Goal: Task Accomplishment & Management: Complete application form

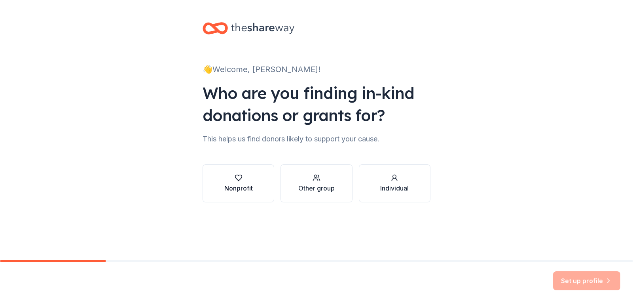
click at [239, 182] on div "Nonprofit" at bounding box center [238, 183] width 28 height 19
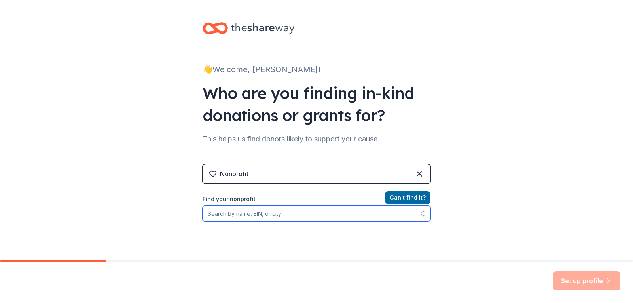
click at [287, 213] on input "Find your nonprofit" at bounding box center [317, 213] width 228 height 16
click at [238, 213] on input "Find your nonprofit" at bounding box center [317, 213] width 228 height 16
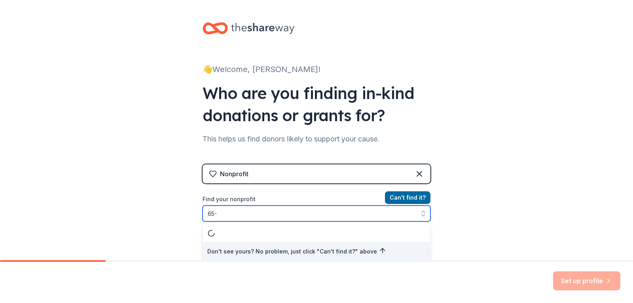
scroll to position [1, 0]
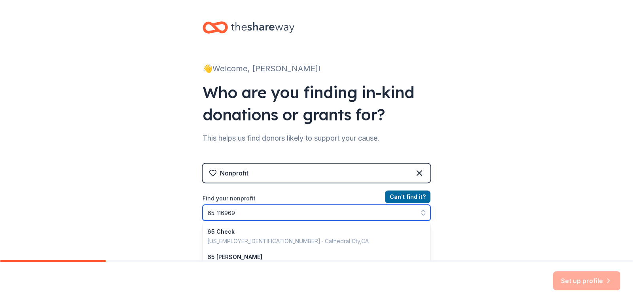
type input "65-1169699"
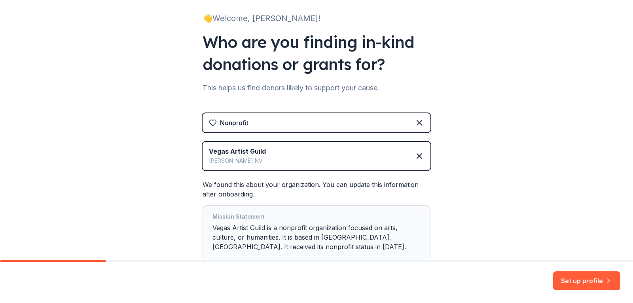
scroll to position [80, 0]
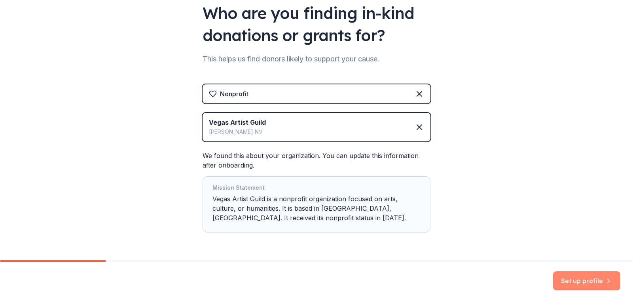
click at [585, 280] on button "Set up profile" at bounding box center [586, 280] width 67 height 19
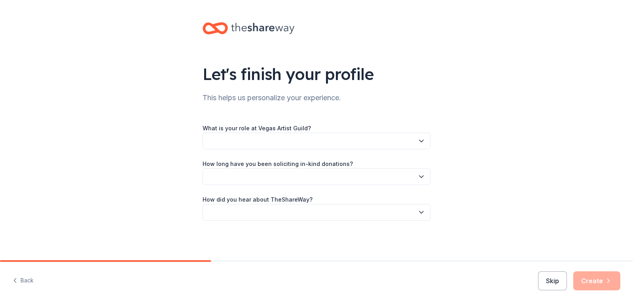
click at [264, 140] on button "button" at bounding box center [317, 141] width 228 height 17
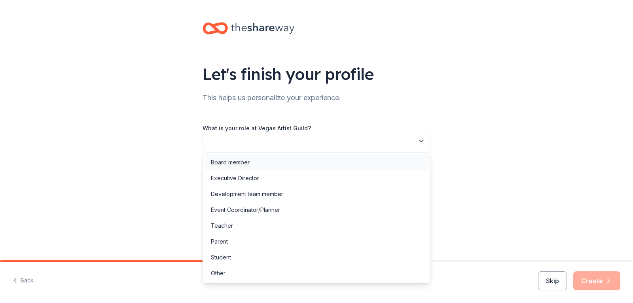
click at [226, 163] on div "Board member" at bounding box center [230, 161] width 39 height 9
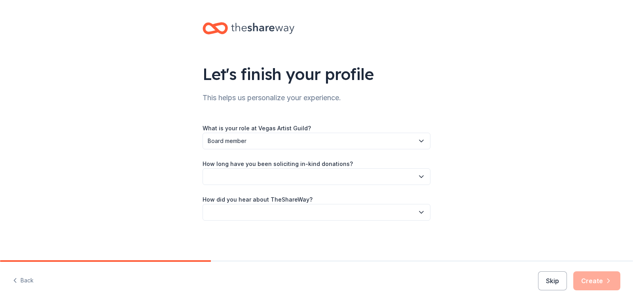
click at [421, 176] on icon "button" at bounding box center [421, 177] width 8 height 8
click at [250, 198] on div "This is my first time!" at bounding box center [236, 197] width 50 height 9
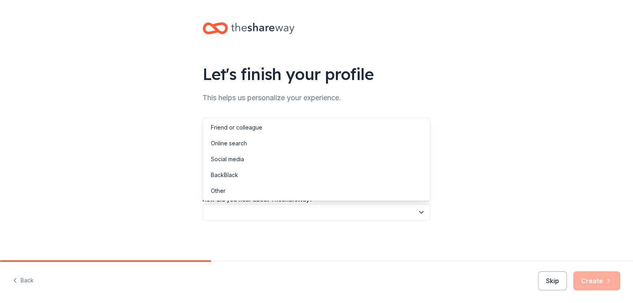
click at [423, 211] on icon "button" at bounding box center [421, 212] width 8 height 8
click at [224, 126] on div "Friend or colleague" at bounding box center [236, 127] width 51 height 9
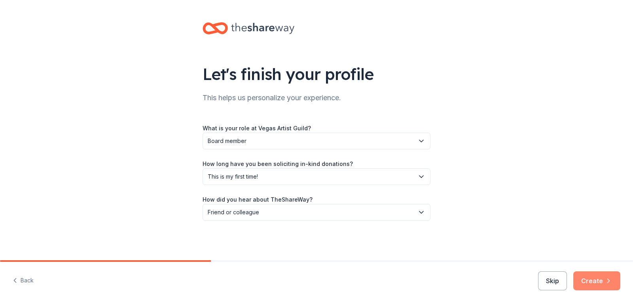
click at [593, 279] on button "Create" at bounding box center [596, 280] width 47 height 19
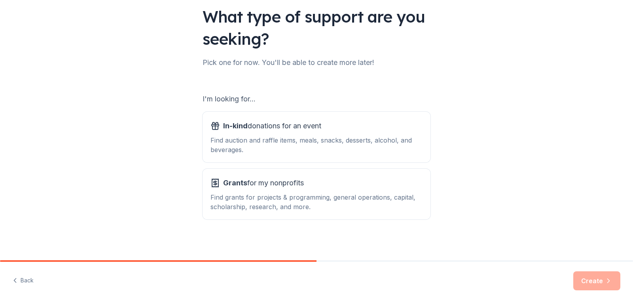
scroll to position [59, 0]
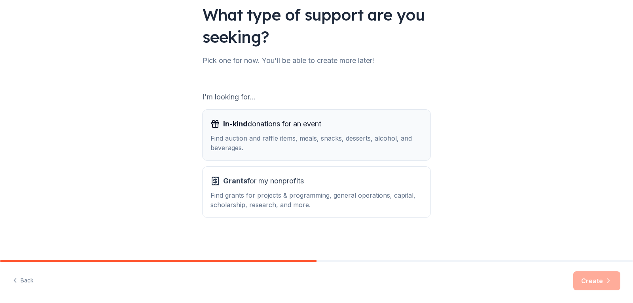
click at [251, 122] on span "In-kind donations for an event" at bounding box center [272, 124] width 98 height 13
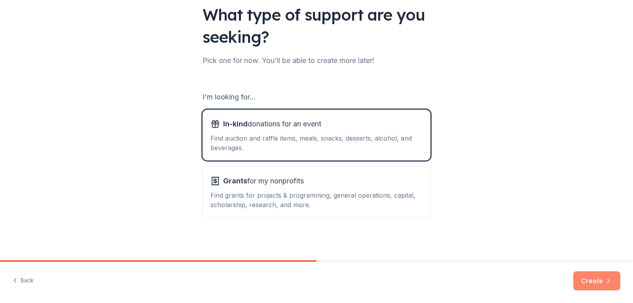
click at [591, 281] on button "Create" at bounding box center [596, 280] width 47 height 19
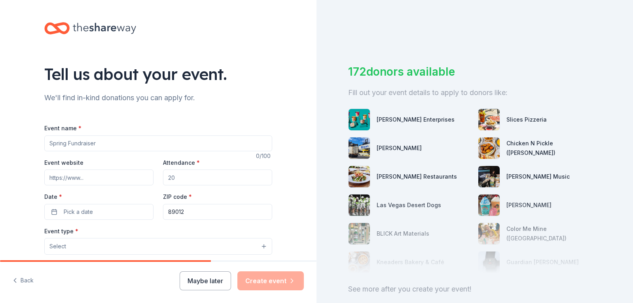
click at [103, 144] on input "Event name *" at bounding box center [158, 143] width 228 height 16
click at [49, 144] on input "Event name *" at bounding box center [158, 143] width 228 height 16
paste input "LVAG ART SHOW AND RRCC AUTOFEST 09132025"
click at [124, 144] on input "LVAG ART SHOW AND RRCC AUTOFEST 09132025" at bounding box center [158, 143] width 228 height 16
type input "LVAG ART SHOW AND RRCC VEGAS AUTOFEST 09132025"
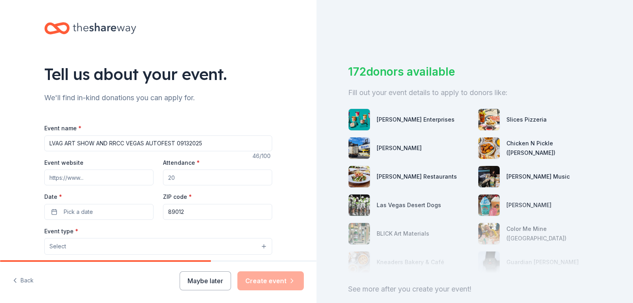
click at [98, 177] on input "Event website" at bounding box center [98, 177] width 109 height 16
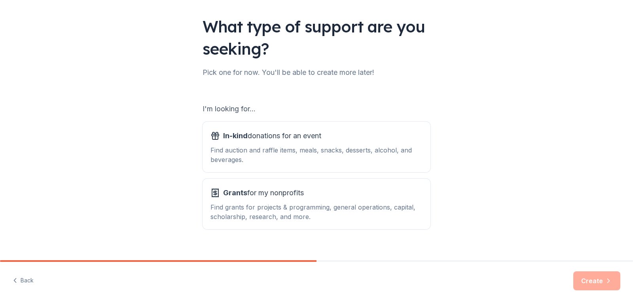
scroll to position [59, 0]
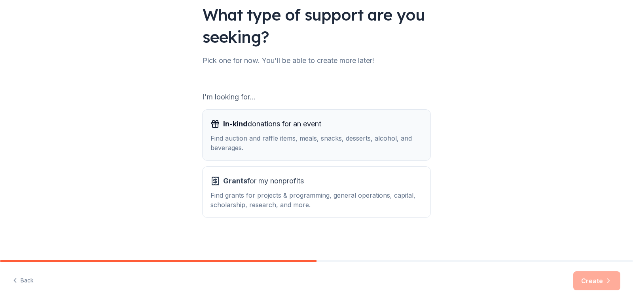
click at [256, 138] on div "Find auction and raffle items, meals, snacks, desserts, alcohol, and beverages." at bounding box center [317, 142] width 212 height 19
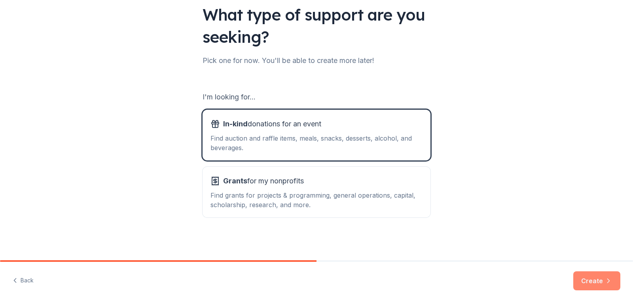
click at [591, 277] on button "Create" at bounding box center [596, 280] width 47 height 19
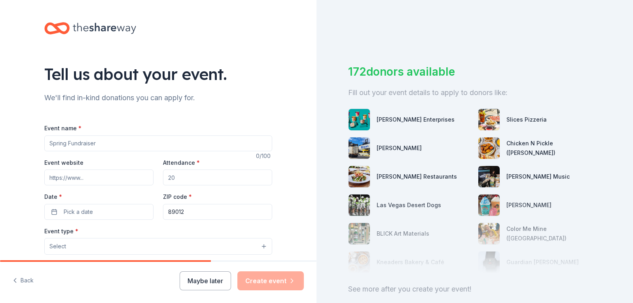
click at [93, 142] on input "Event name *" at bounding box center [158, 143] width 228 height 16
paste input "LVAG ART SHOW AND RRCC AUTOFEST 09132025"
click at [125, 144] on input "LVAG ART SHOW AND RRCC AUTOFEST 09132025" at bounding box center [158, 143] width 228 height 16
type input "LVAG ART SHOW AND RRCC VEGAS AUTOFEST 09132025"
click at [85, 177] on input "Event website" at bounding box center [98, 177] width 109 height 16
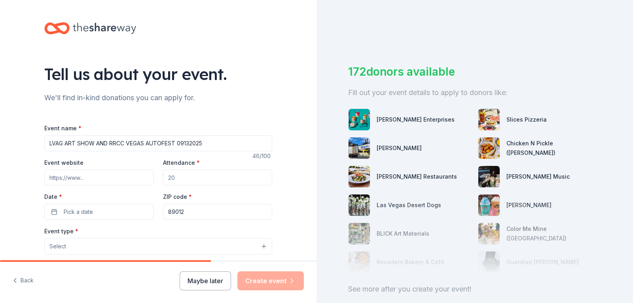
click at [82, 175] on input "Event website" at bounding box center [98, 177] width 109 height 16
paste input "[URL][DOMAIN_NAME]"
type input "[URL][DOMAIN_NAME]"
click at [179, 176] on input "Attendance *" at bounding box center [217, 177] width 109 height 16
type input "500"
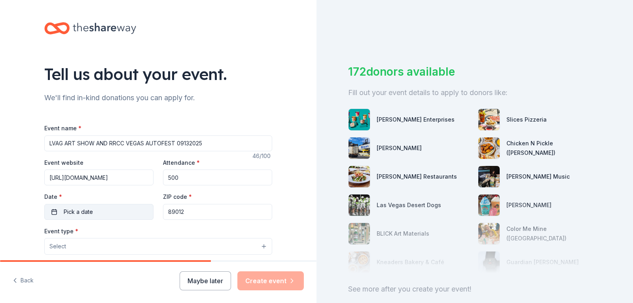
click at [67, 212] on span "Pick a date" at bounding box center [78, 211] width 29 height 9
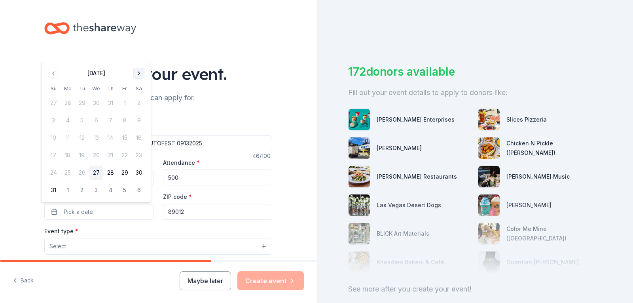
click at [141, 74] on button "Go to next month" at bounding box center [138, 73] width 11 height 11
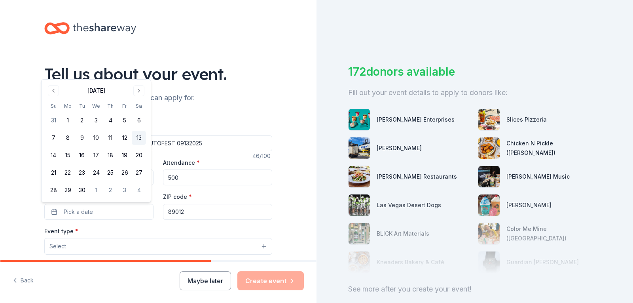
click at [138, 137] on button "13" at bounding box center [139, 138] width 14 height 14
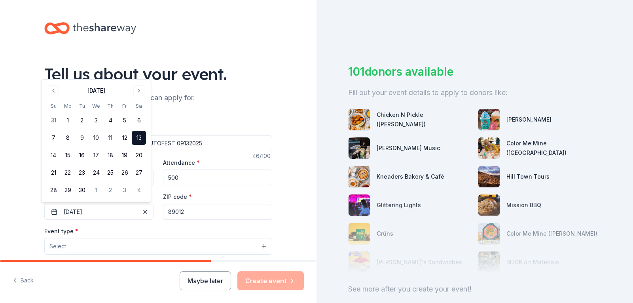
click at [70, 244] on button "Select" at bounding box center [158, 246] width 228 height 17
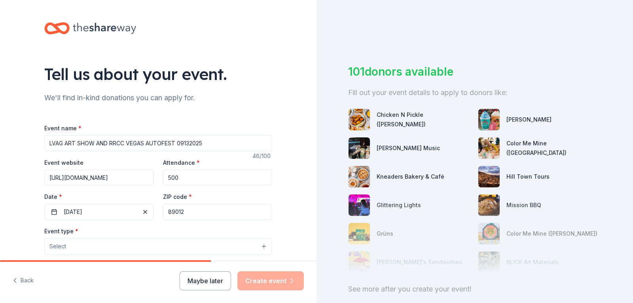
click at [261, 246] on button "Select" at bounding box center [158, 246] width 228 height 17
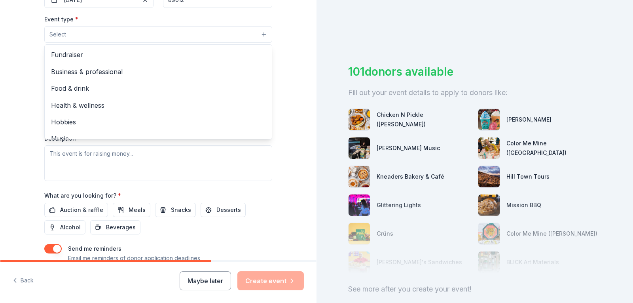
scroll to position [198, 0]
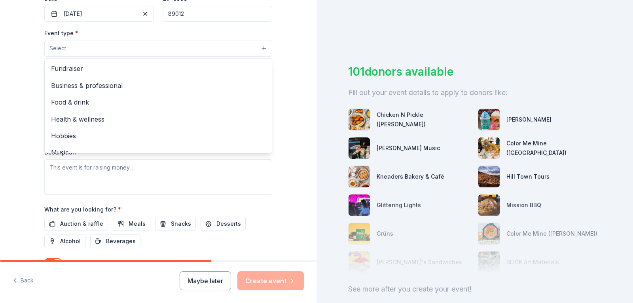
click at [127, 170] on div "Event type * Select Fundraiser Business & professional Food & drink Health & we…" at bounding box center [158, 111] width 228 height 167
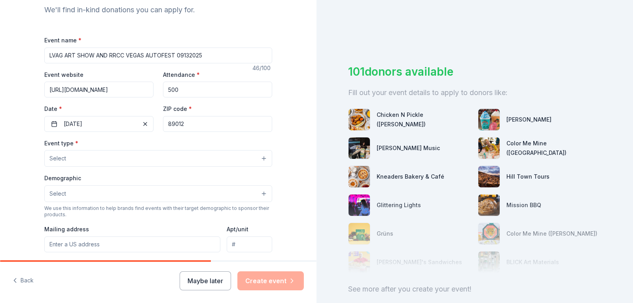
scroll to position [79, 0]
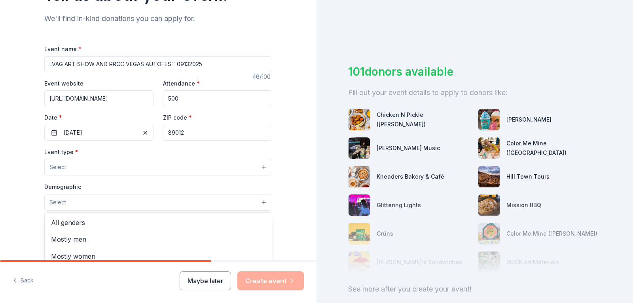
click at [263, 202] on button "Select" at bounding box center [158, 202] width 228 height 17
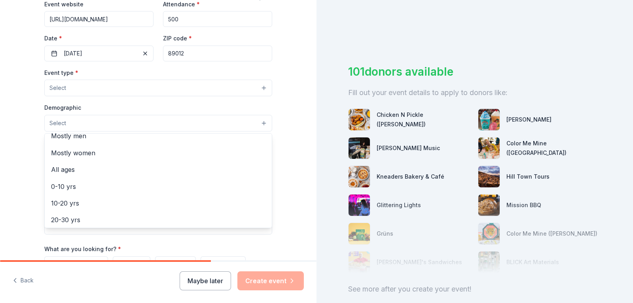
scroll to position [15, 0]
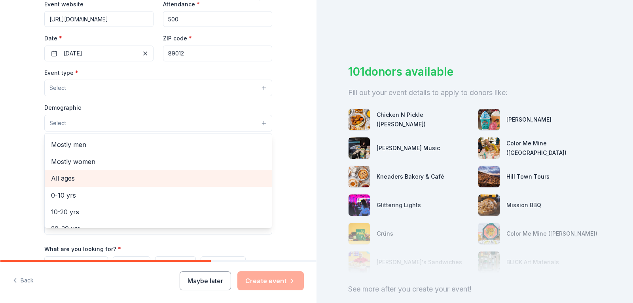
click at [61, 177] on span "All ages" at bounding box center [158, 178] width 214 height 10
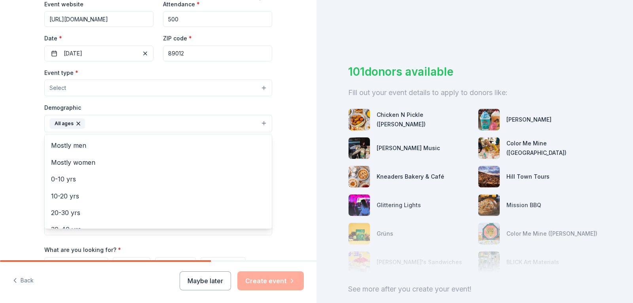
scroll to position [0, 0]
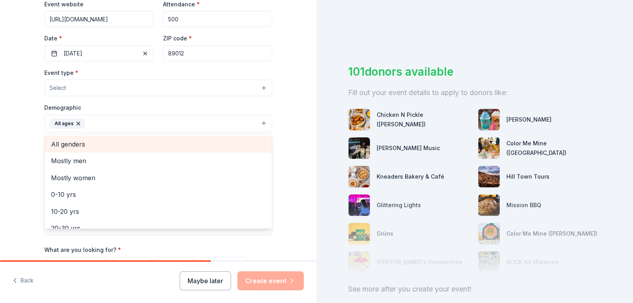
click at [57, 143] on span "All genders" at bounding box center [158, 144] width 214 height 10
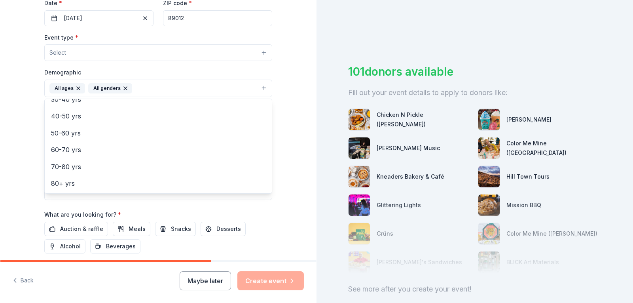
scroll to position [188, 0]
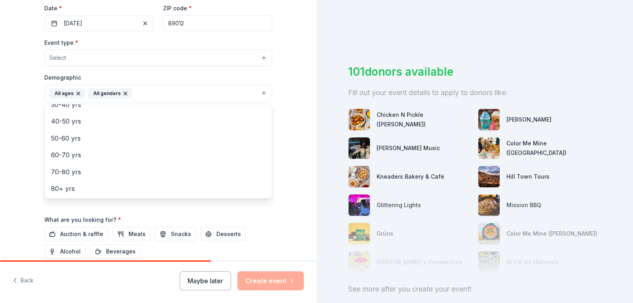
click at [292, 161] on div "Tell us about your event. We'll find in-kind donations you can apply for. Event…" at bounding box center [158, 75] width 317 height 527
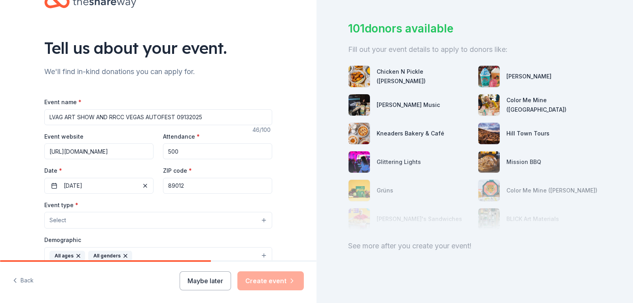
scroll to position [0, 0]
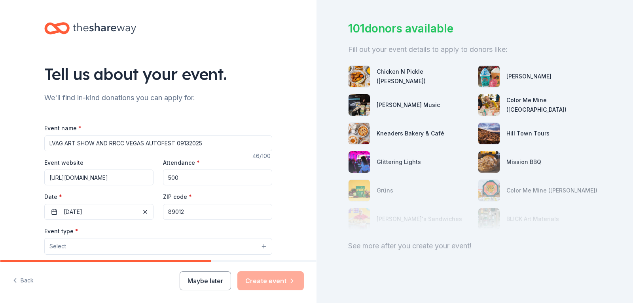
drag, startPoint x: 209, startPoint y: 144, endPoint x: 32, endPoint y: 145, distance: 176.1
click at [32, 145] on div "Tell us about your event. We'll find in-kind donations you can apply for. Event…" at bounding box center [158, 263] width 253 height 527
click at [92, 144] on input "Community Outreach Program for Veteran's, Active Duty, and First Responders and…" at bounding box center [158, 143] width 228 height 16
click at [265, 144] on input "Community Outreach Programs for Veteran's, Active Duty, and First Responders an…" at bounding box center [158, 143] width 228 height 16
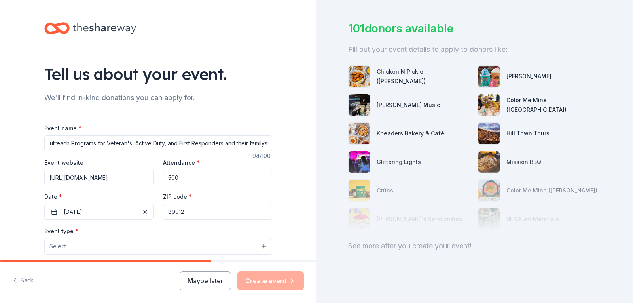
click at [178, 144] on input "Community Outreach Programs for Veteran's, Active Duty, and First Responders an…" at bounding box center [158, 143] width 228 height 16
click at [264, 144] on input "Community Outreach Programs for Veteran's, Active Duty, First Responders and th…" at bounding box center [158, 143] width 228 height 16
click at [245, 143] on input "Community Outreach Programs for Veteran's, Active Duty, First Responders and th…" at bounding box center [158, 143] width 228 height 16
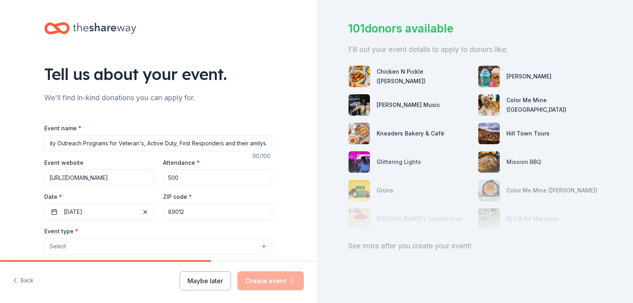
scroll to position [0, 25]
type input "Community Outreach Programs for Veteran's, Active Duty, First Responders and th…"
drag, startPoint x: 144, startPoint y: 176, endPoint x: 27, endPoint y: 182, distance: 117.3
click at [27, 182] on div "Tell us about your event. We'll find in-kind donations you can apply for. Event…" at bounding box center [158, 263] width 317 height 527
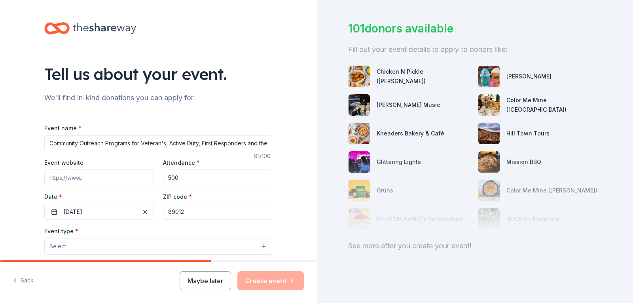
click at [99, 177] on input "Event website" at bounding box center [98, 177] width 109 height 16
click at [83, 180] on input "Event website" at bounding box center [98, 177] width 109 height 16
paste input "[URL][DOMAIN_NAME]"
type input "[URL][DOMAIN_NAME]"
drag, startPoint x: 188, startPoint y: 176, endPoint x: 150, endPoint y: 177, distance: 38.0
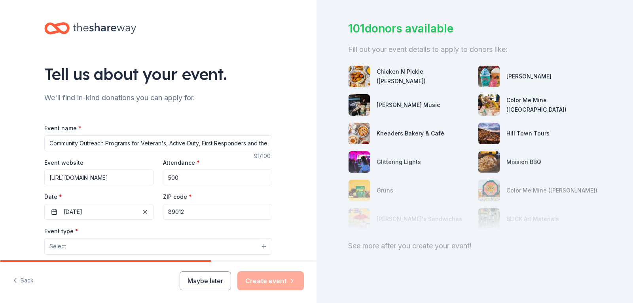
click at [150, 177] on div "Event website [URL][DOMAIN_NAME] Attendance * 500 Date * [DATE] ZIP code * 89012" at bounding box center [158, 188] width 228 height 62
type input "100"
drag, startPoint x: 186, startPoint y: 208, endPoint x: 157, endPoint y: 209, distance: 28.9
click at [157, 209] on div "Event website [URL][DOMAIN_NAME] Attendance * 100 Date * [DATE] ZIP code * 89012" at bounding box center [158, 188] width 228 height 62
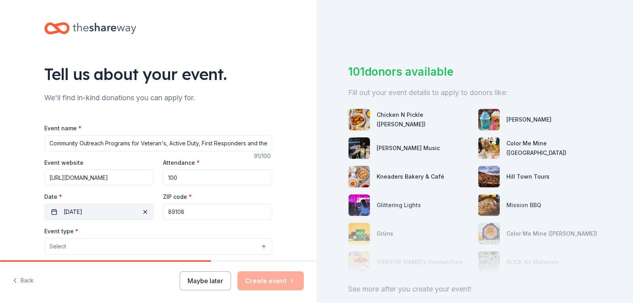
type input "89108"
click at [143, 210] on span "button" at bounding box center [144, 211] width 9 height 9
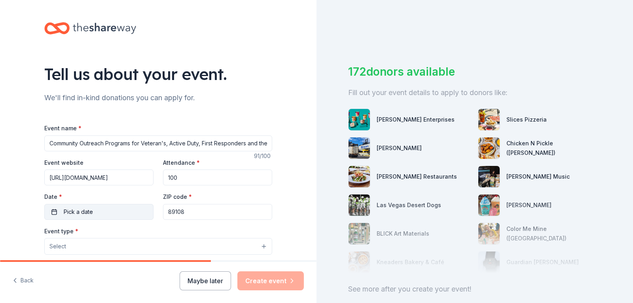
click at [99, 213] on button "Pick a date" at bounding box center [98, 212] width 109 height 16
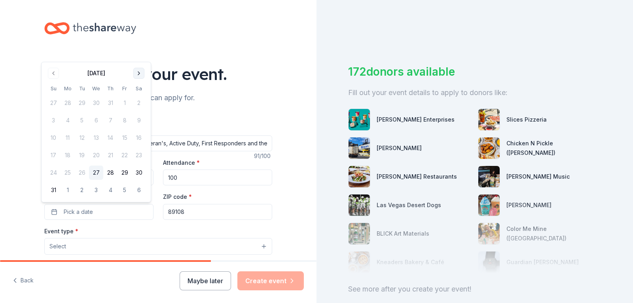
click at [137, 73] on button "Go to next month" at bounding box center [138, 73] width 11 height 11
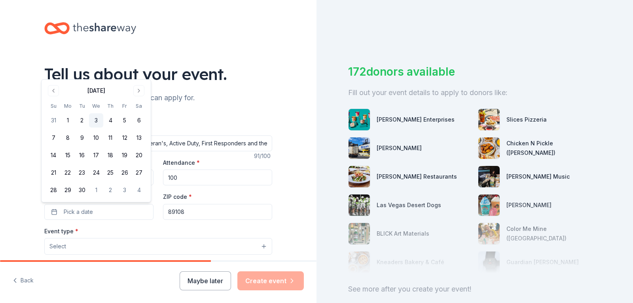
click at [95, 119] on button "3" at bounding box center [96, 120] width 14 height 14
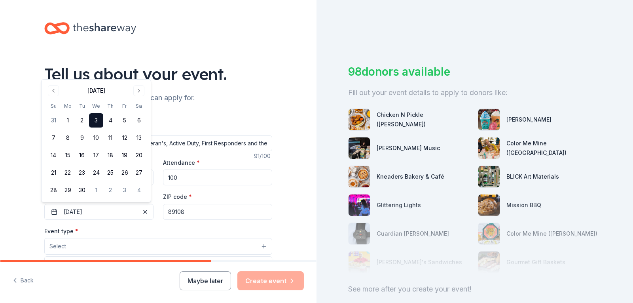
click at [261, 246] on button "Select" at bounding box center [158, 246] width 228 height 17
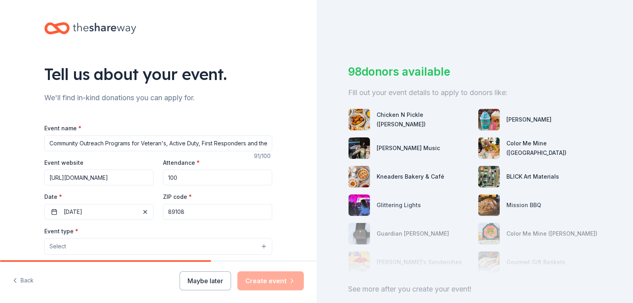
click at [261, 246] on button "Select" at bounding box center [158, 246] width 228 height 17
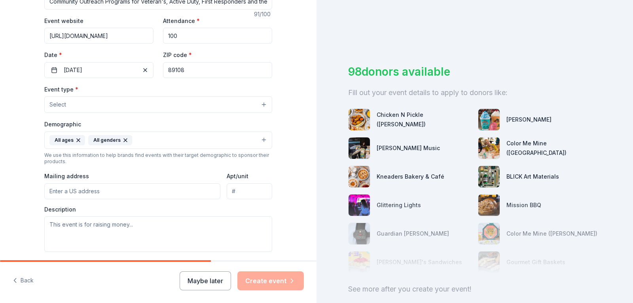
scroll to position [119, 0]
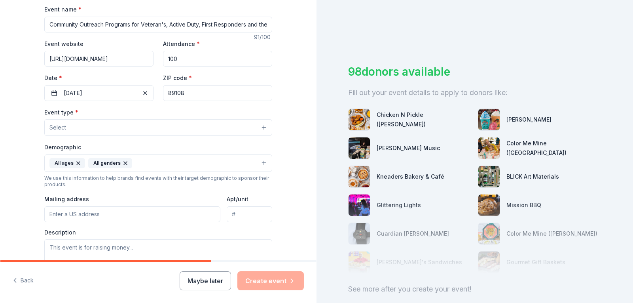
click at [262, 128] on button "Select" at bounding box center [158, 127] width 228 height 17
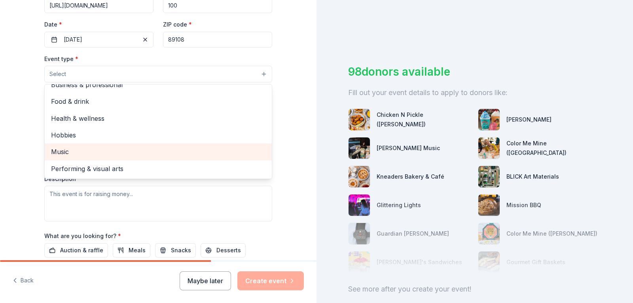
scroll to position [198, 0]
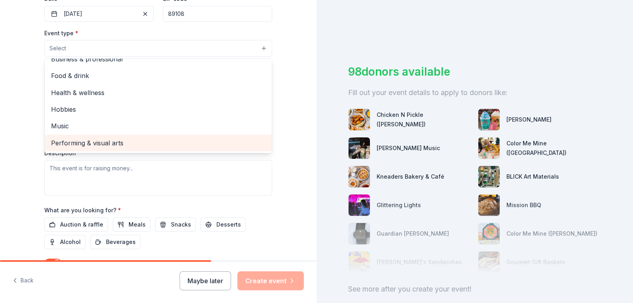
click at [106, 142] on span "Performing & visual arts" at bounding box center [158, 143] width 214 height 10
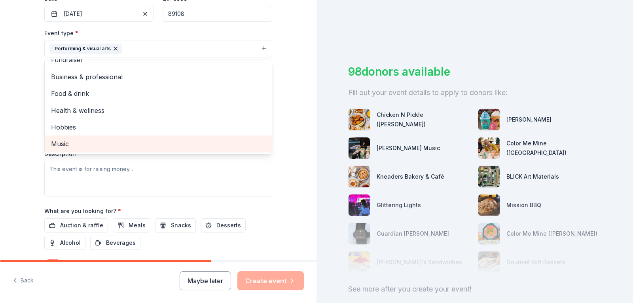
scroll to position [9, 0]
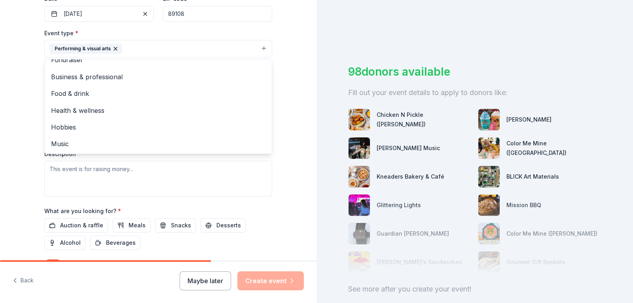
click at [298, 175] on div "Tell us about your event. We'll find in-kind donations you can apply for. Event…" at bounding box center [158, 66] width 317 height 528
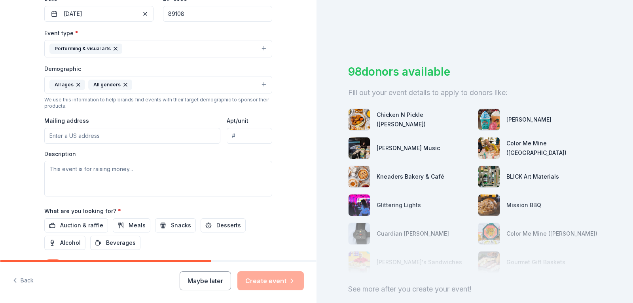
click at [262, 48] on button "Performing & visual arts" at bounding box center [158, 48] width 228 height 17
click at [126, 137] on input "Mailing address" at bounding box center [132, 136] width 176 height 16
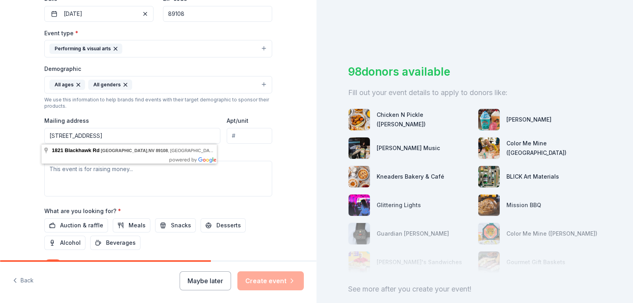
type input "[STREET_ADDRESS]"
click at [279, 155] on div "Tell us about your event. We'll find in-kind donations you can apply for. Event…" at bounding box center [158, 66] width 253 height 528
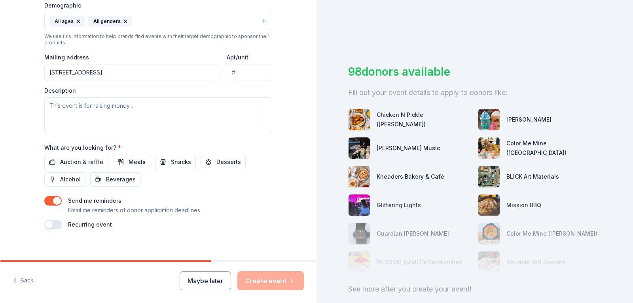
scroll to position [268, 0]
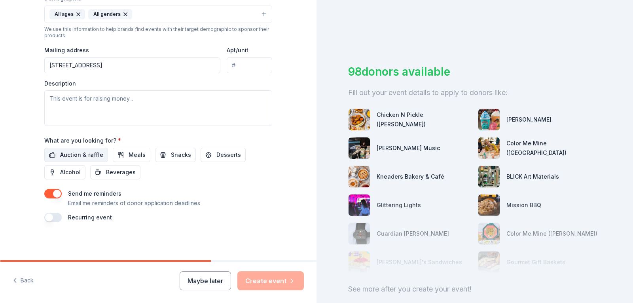
click at [81, 150] on span "Auction & raffle" at bounding box center [81, 154] width 43 height 9
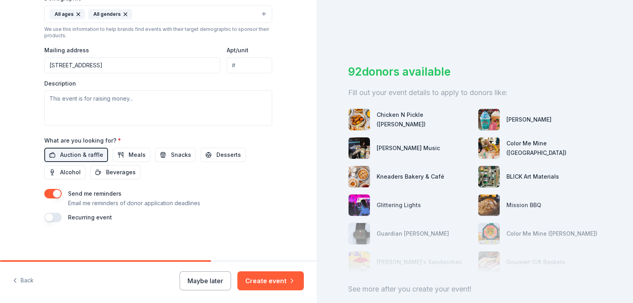
click at [53, 215] on button "button" at bounding box center [52, 216] width 17 height 9
click at [109, 241] on button "[DATE]" at bounding box center [88, 241] width 41 height 16
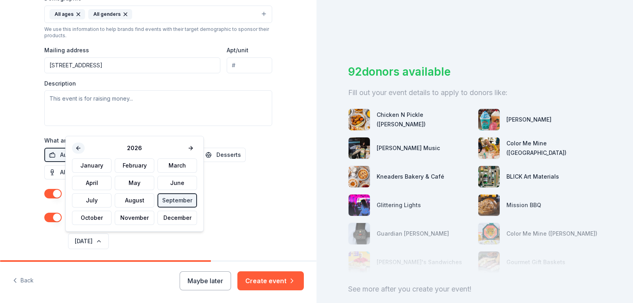
click at [78, 148] on button at bounding box center [78, 147] width 13 height 11
click at [171, 199] on button "September" at bounding box center [177, 200] width 40 height 14
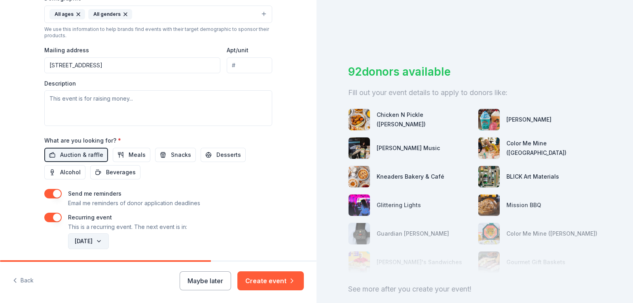
click at [109, 241] on button "[DATE]" at bounding box center [88, 241] width 41 height 16
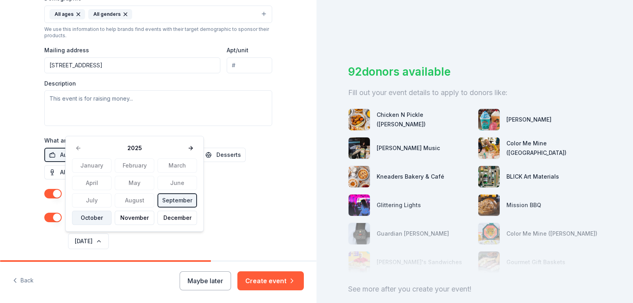
click at [89, 219] on button "October" at bounding box center [92, 218] width 40 height 14
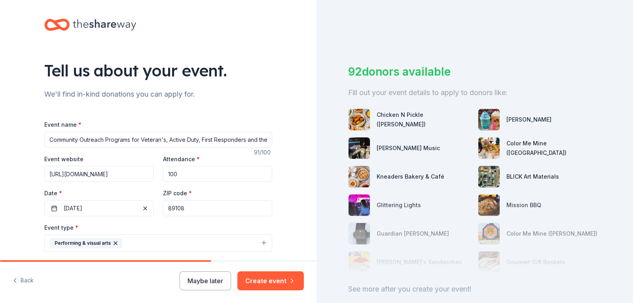
scroll to position [0, 0]
